Goal: Find specific page/section: Find specific page/section

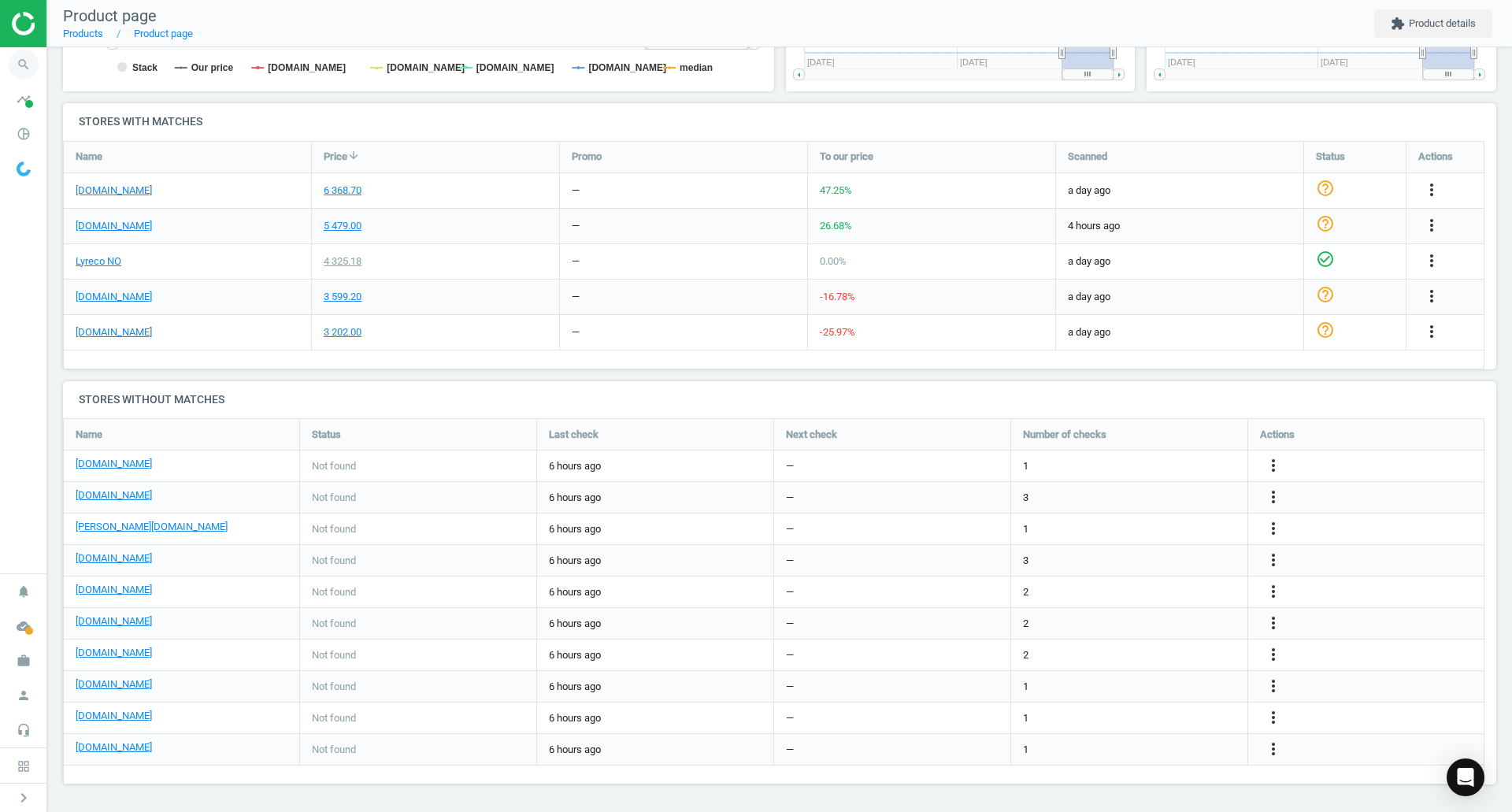
click at [23, 68] on icon "search" at bounding box center [24, 64] width 30 height 30
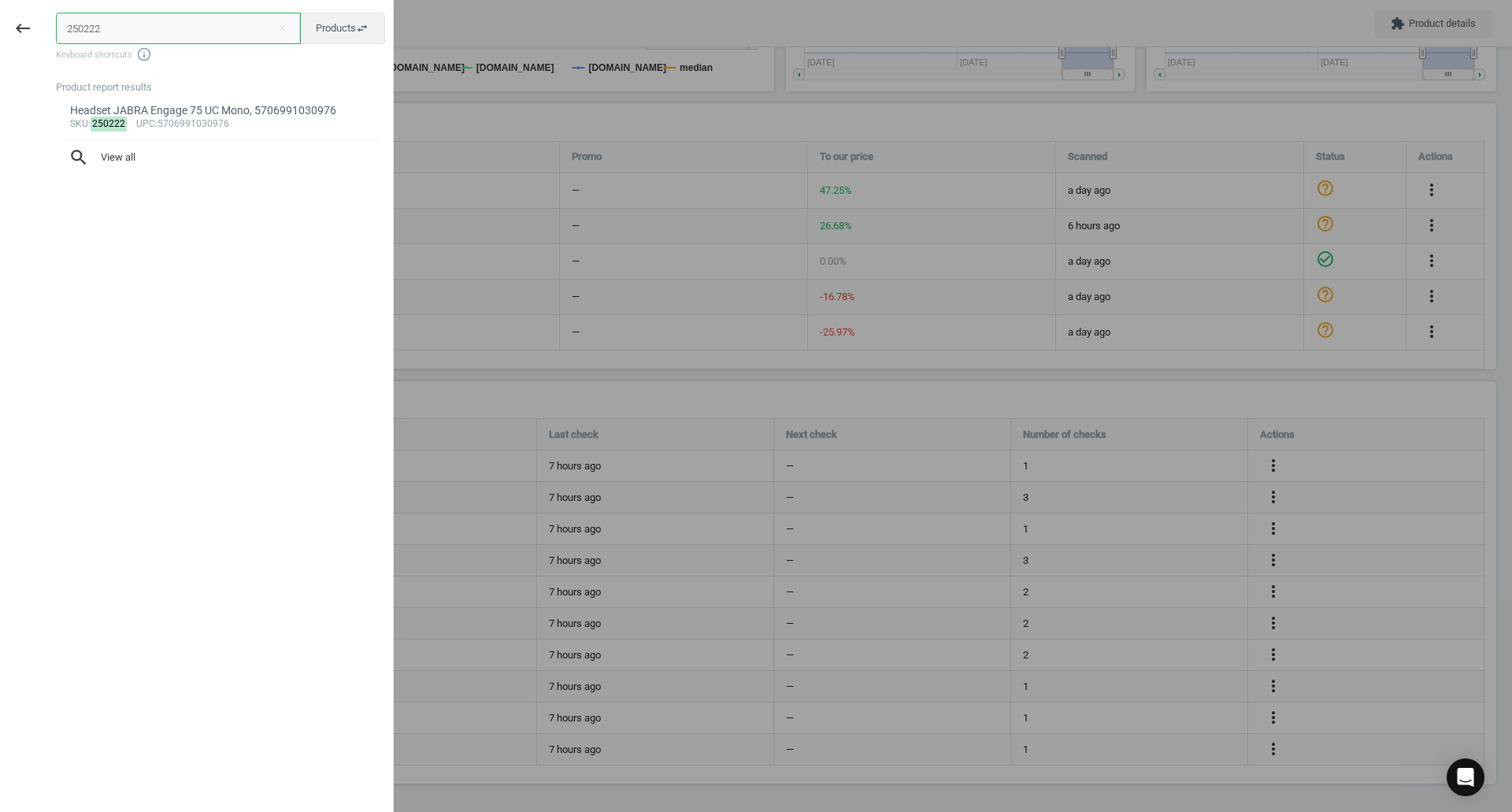
click at [156, 14] on input "250222" at bounding box center [178, 29] width 245 height 32
click at [152, 21] on input "250222" at bounding box center [178, 29] width 245 height 32
paste input "115787"
type input "115787"
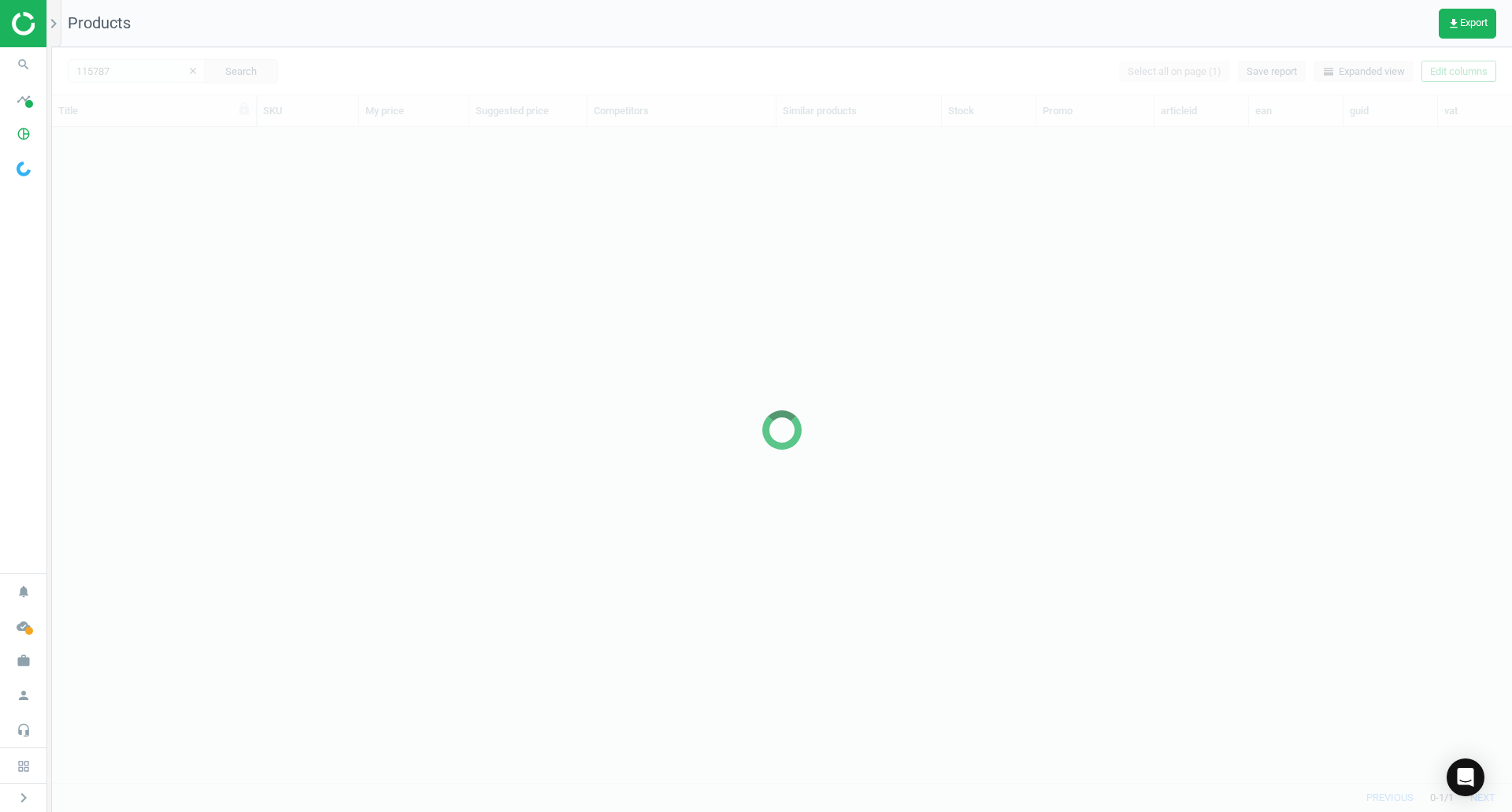
scroll to position [631, 1448]
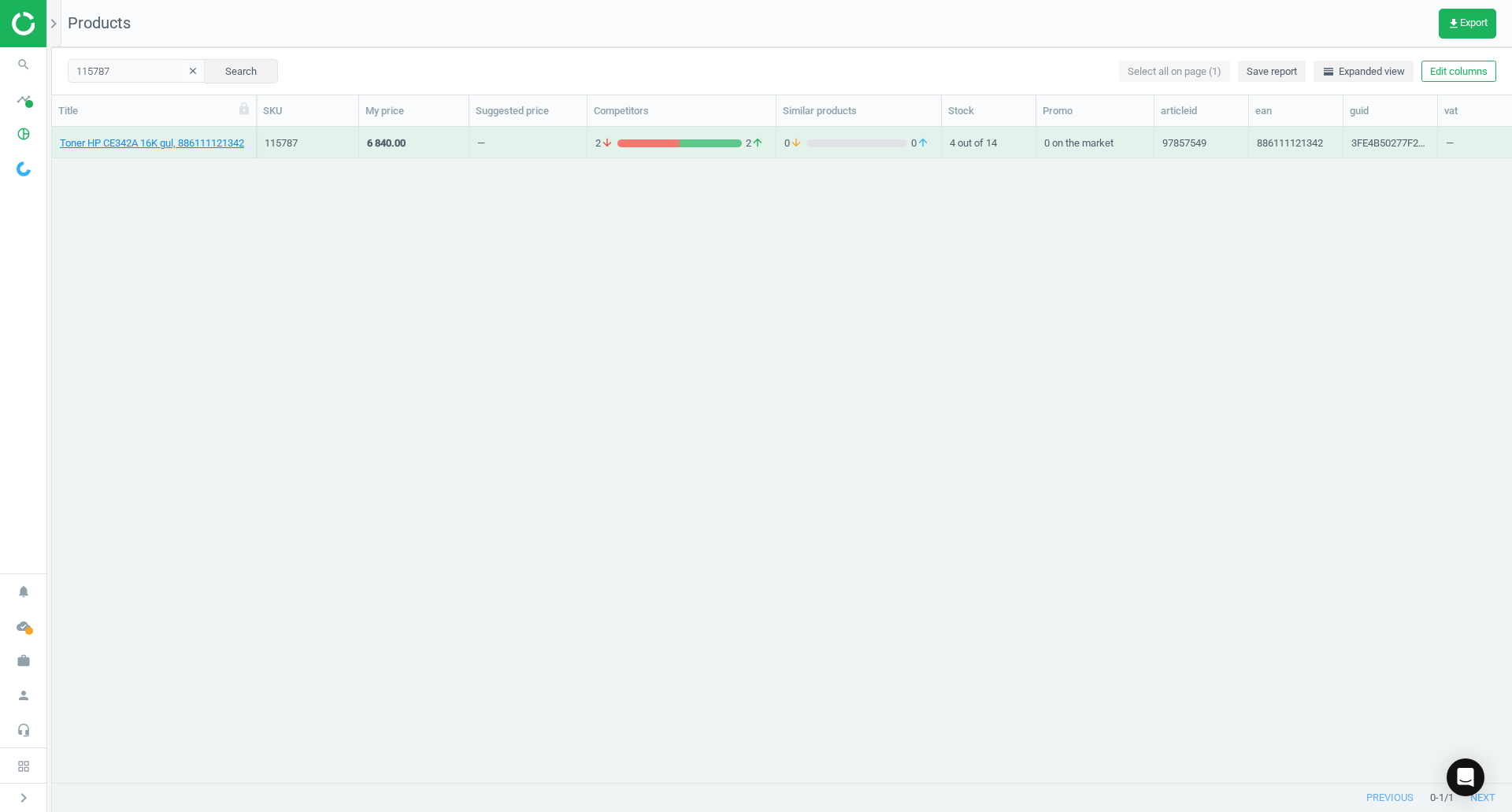
click at [360, 346] on div "Toner HP CE342A 16K gul, 886111121342 115787 6 840.00 — 2 arrow_downward 2 arro…" at bounding box center [782, 448] width 1460 height 643
click at [143, 139] on link "Toner HP CE342A 16K gul, 886111121342" at bounding box center [151, 143] width 184 height 14
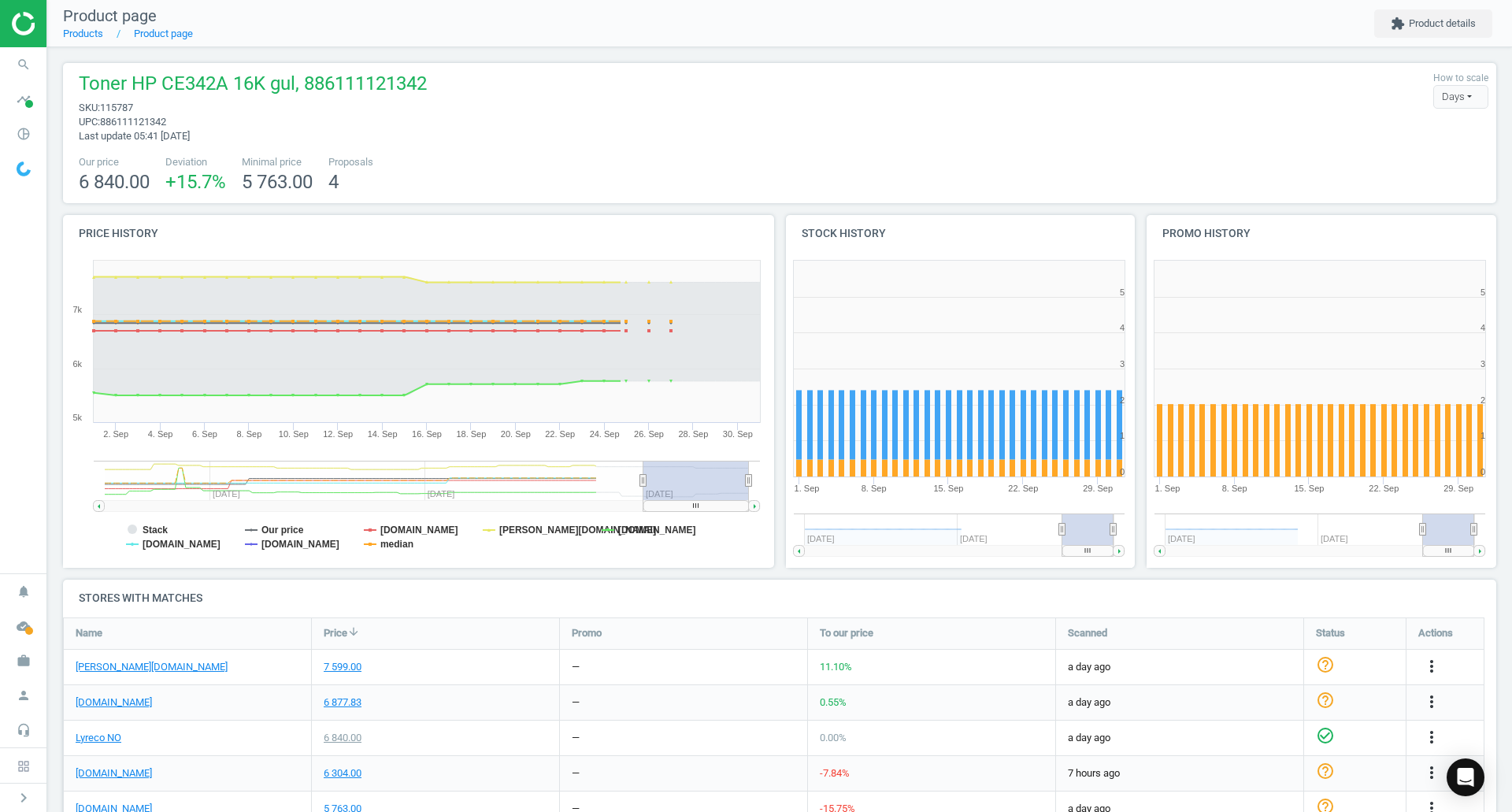
scroll to position [183, 0]
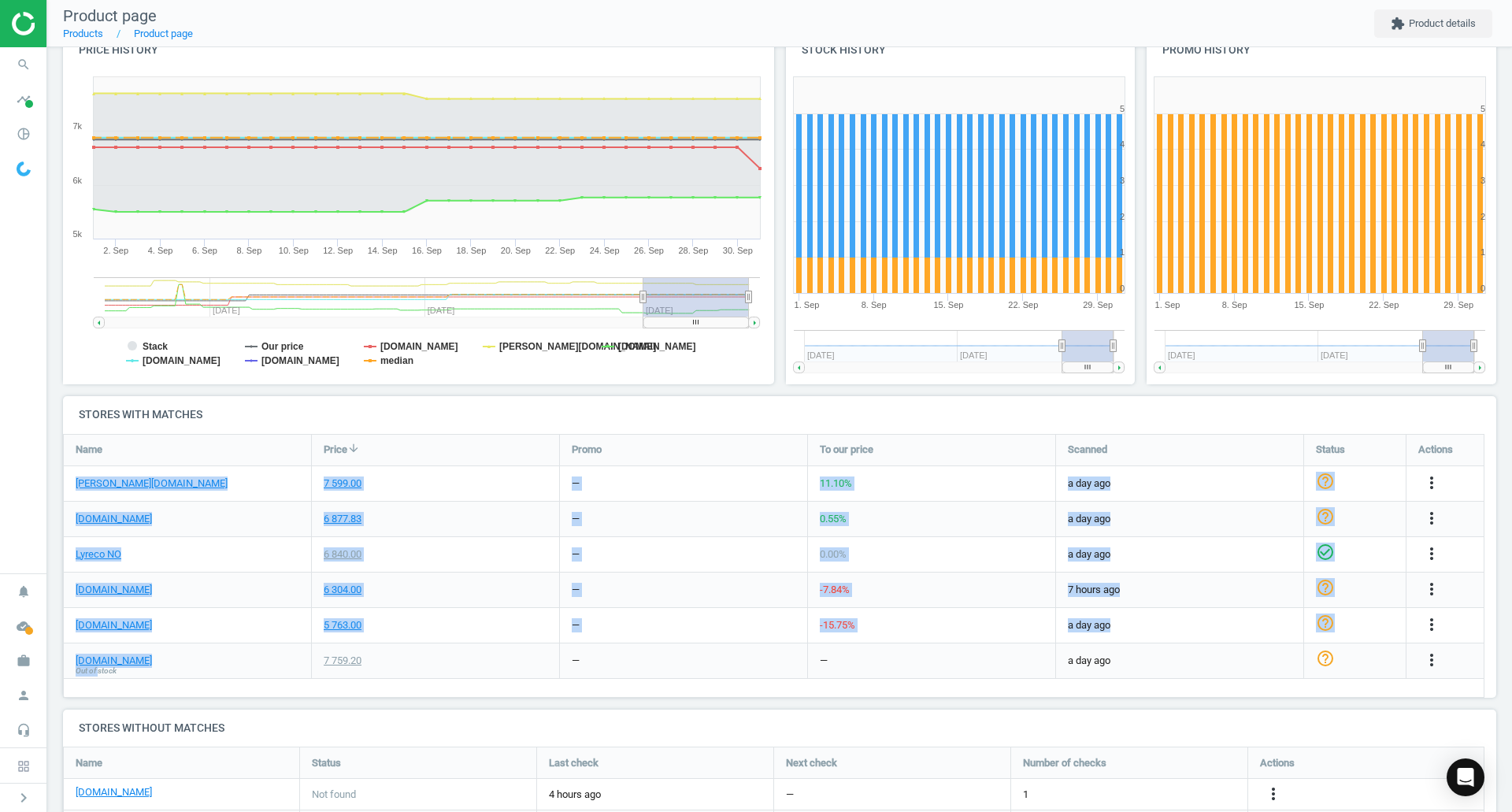
drag, startPoint x: 101, startPoint y: 671, endPoint x: 188, endPoint y: 697, distance: 90.8
click at [188, 697] on div "Toner HP CE342A 16K gul, 886111121342 sku : 115787 upc : 886111121342 Last upda…" at bounding box center [779, 486] width 1465 height 1245
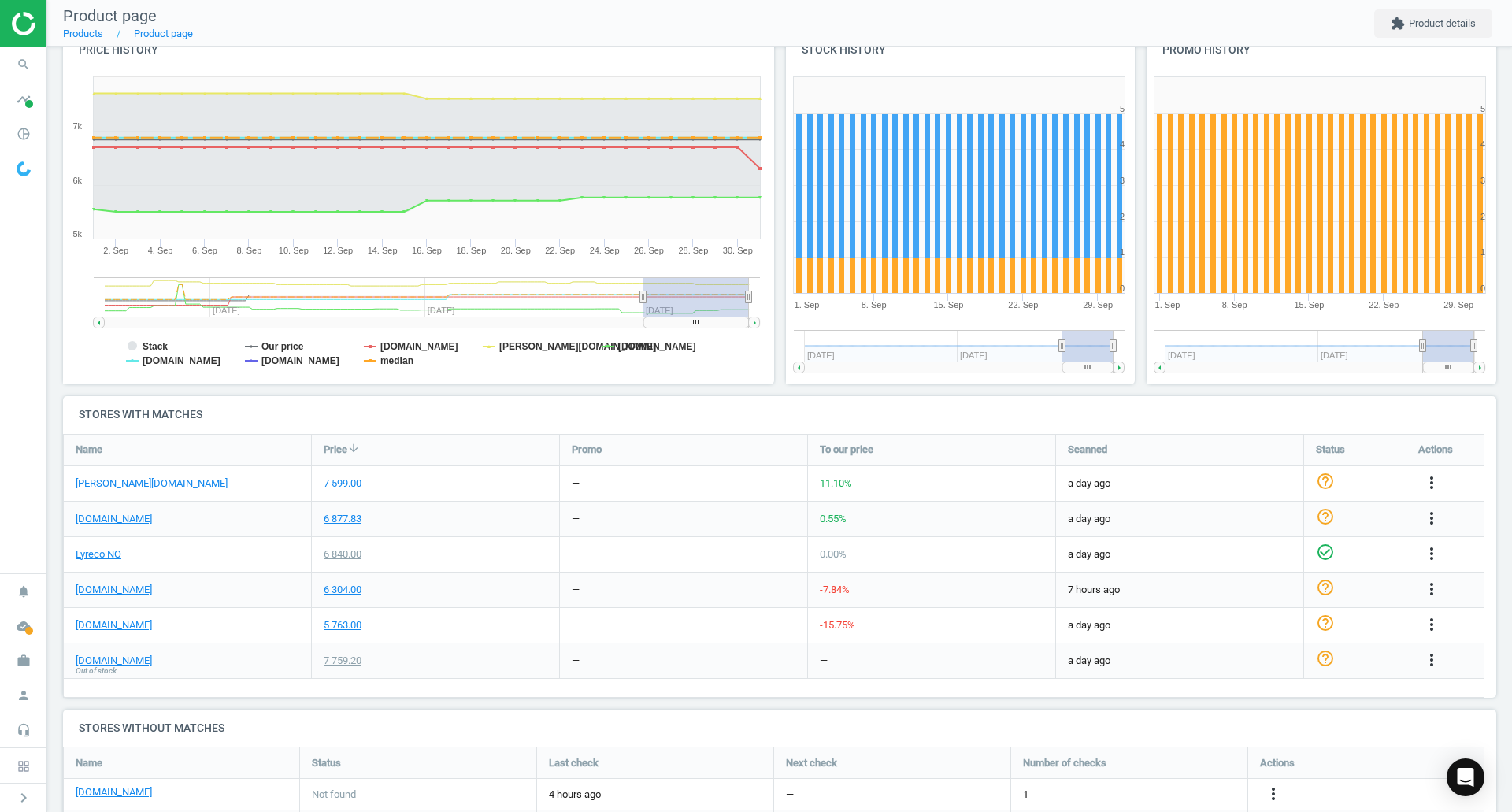
click at [211, 703] on div "Toner HP CE342A 16K gul, 886111121342 sku : 115787 upc : 886111121342 Last upda…" at bounding box center [779, 486] width 1465 height 1245
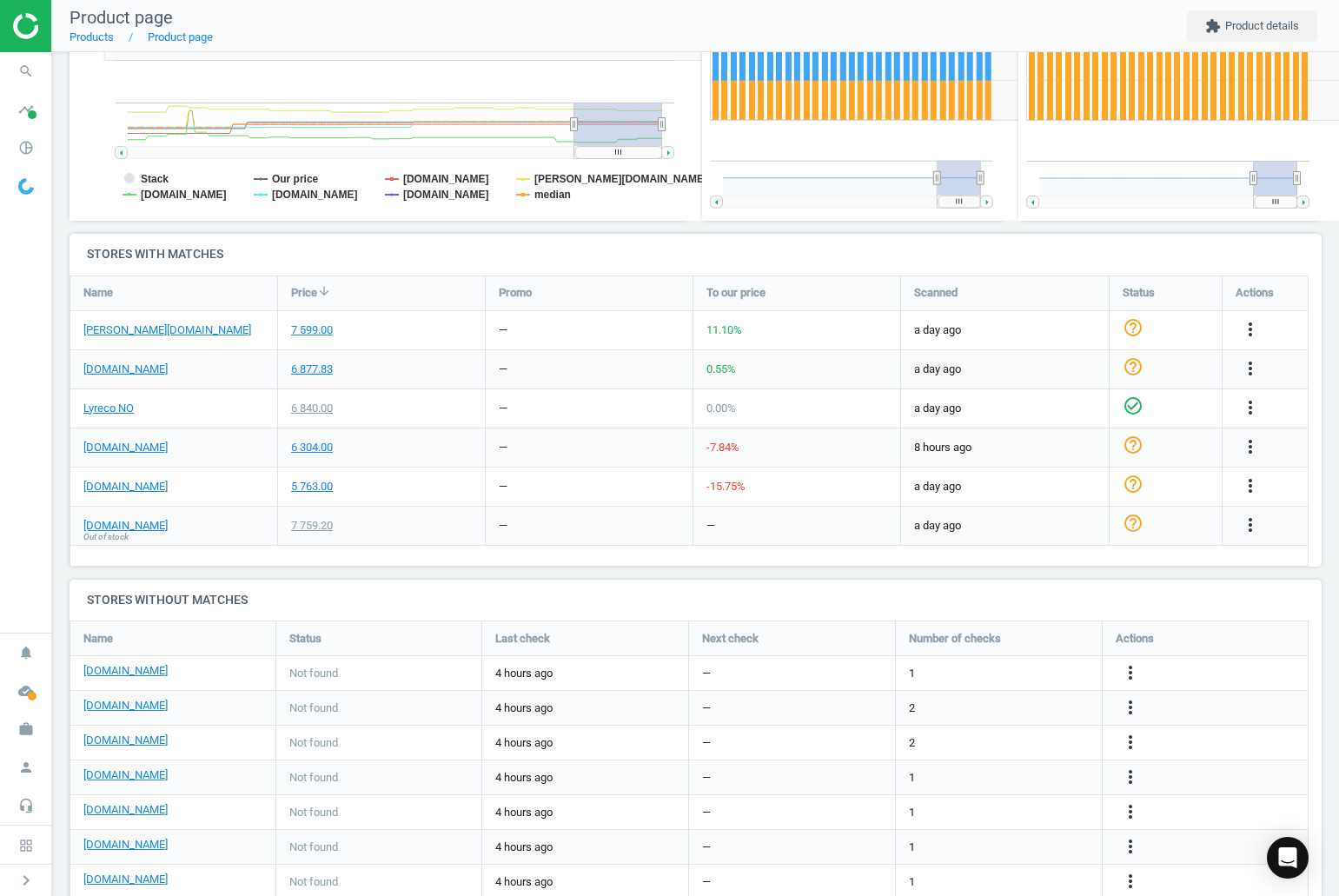
scroll to position [396, 1266]
